Goal: Find specific page/section: Find specific page/section

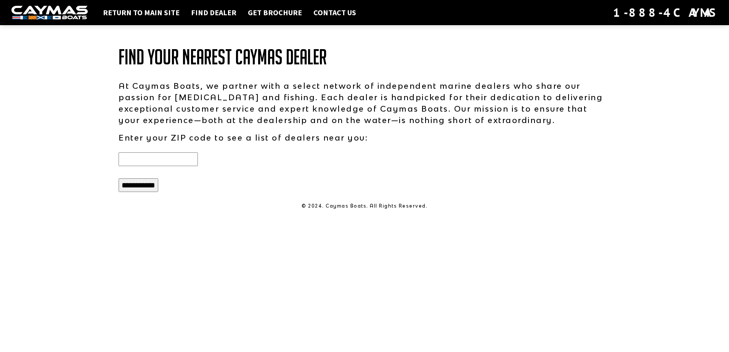
click at [157, 160] on input "text" at bounding box center [158, 160] width 79 height 14
type input "*****"
click at [119, 178] on input "**********" at bounding box center [139, 185] width 40 height 14
